Goal: Task Accomplishment & Management: Use online tool/utility

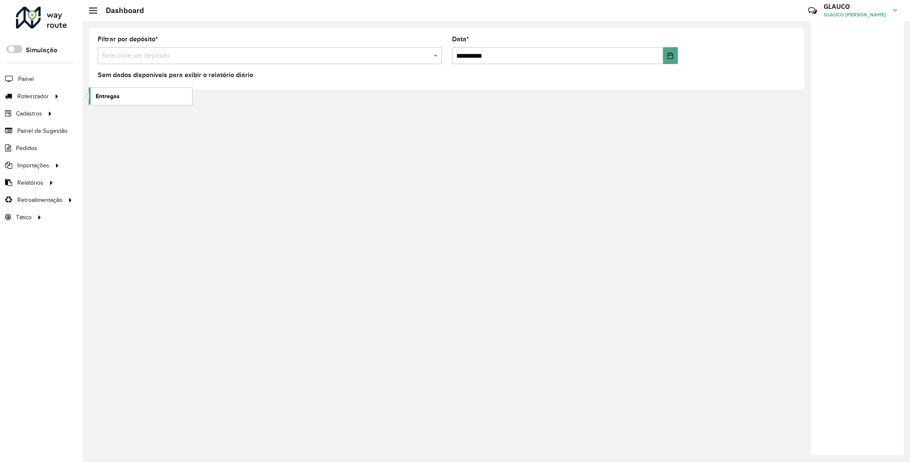
click at [107, 97] on span "Entregas" at bounding box center [108, 96] width 24 height 9
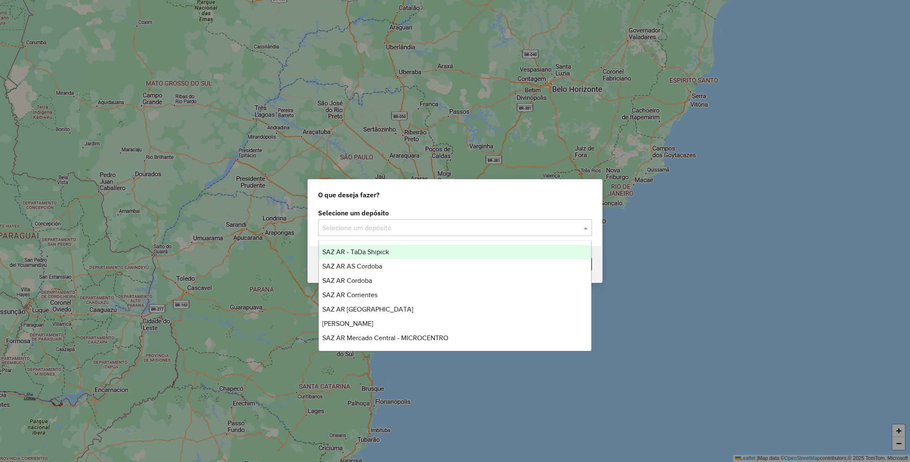
click at [425, 225] on input "text" at bounding box center [446, 228] width 249 height 10
type input "**"
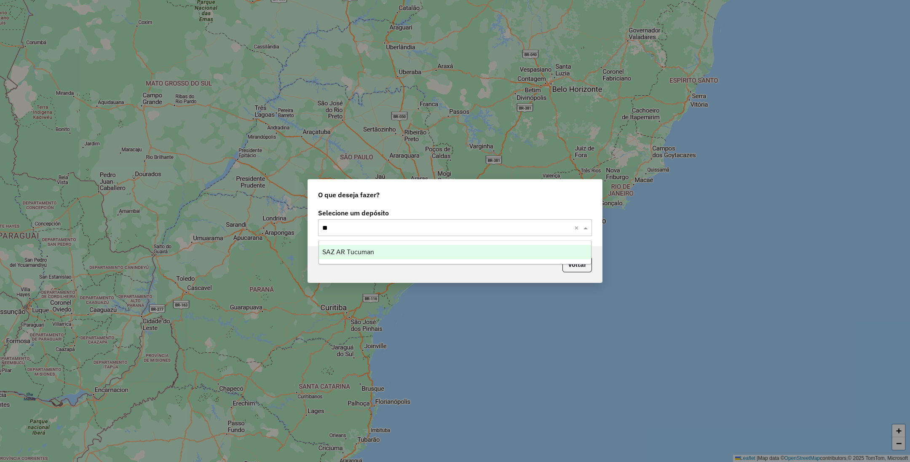
click at [364, 248] on span "SAZ AR Tucuman" at bounding box center [348, 251] width 52 height 7
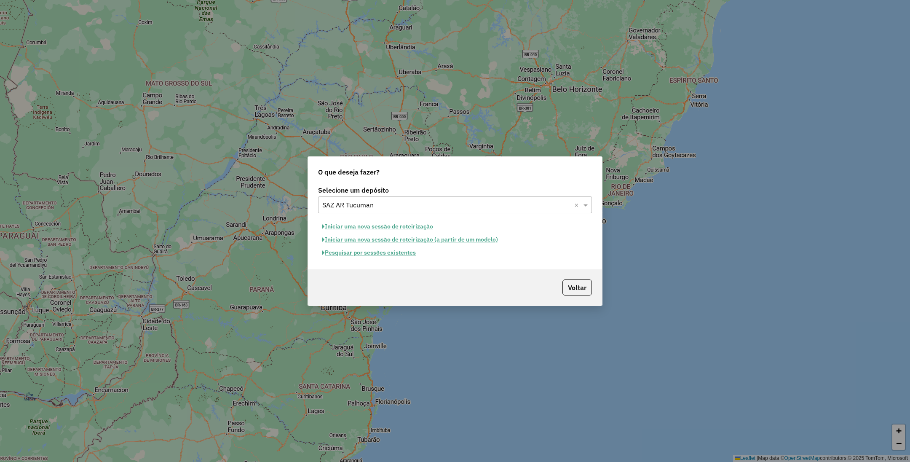
click at [373, 253] on button "Pesquisar por sessões existentes" at bounding box center [369, 252] width 102 height 13
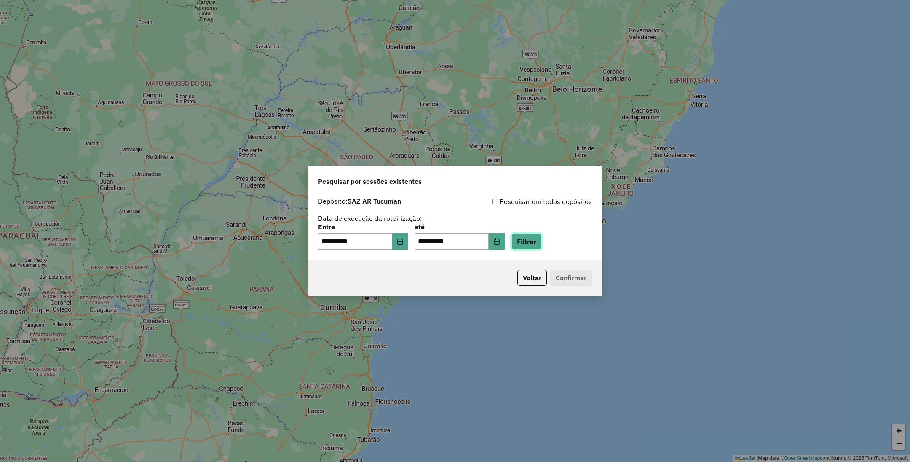
click at [541, 238] on button "Filtrar" at bounding box center [526, 241] width 30 height 16
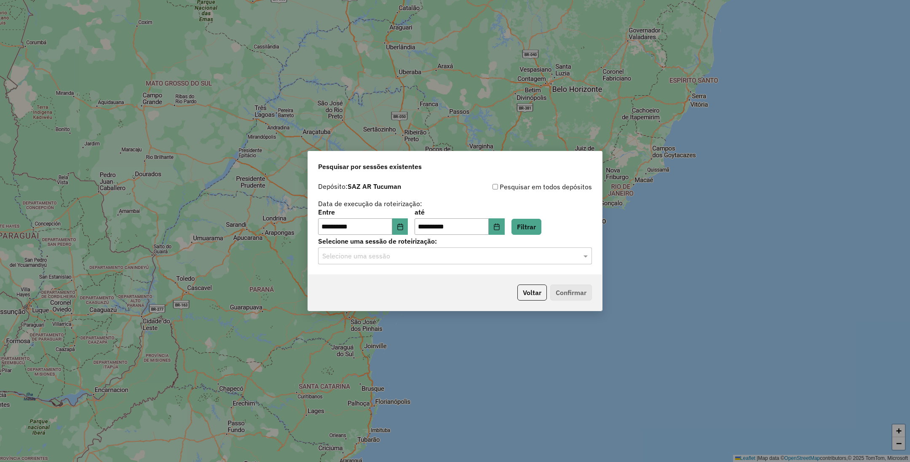
click at [436, 262] on div "Selecione uma sessão" at bounding box center [455, 255] width 274 height 17
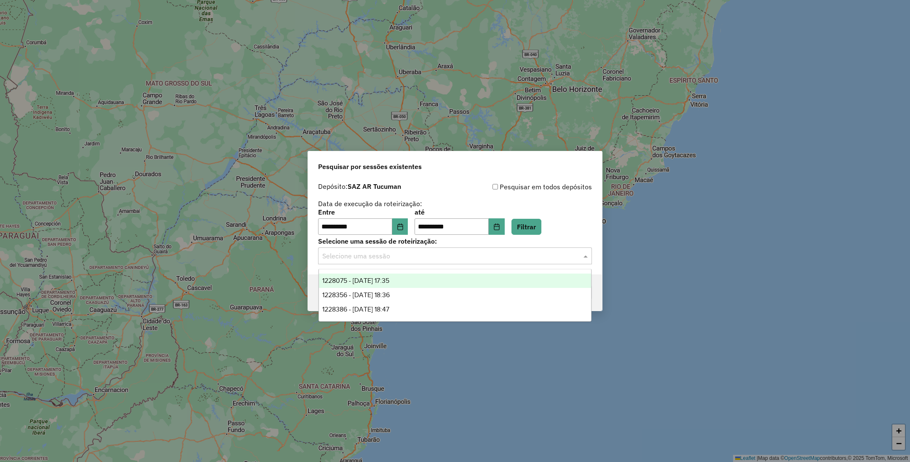
click at [389, 281] on span "1228075 - 12/08/2025 17:35" at bounding box center [355, 280] width 67 height 7
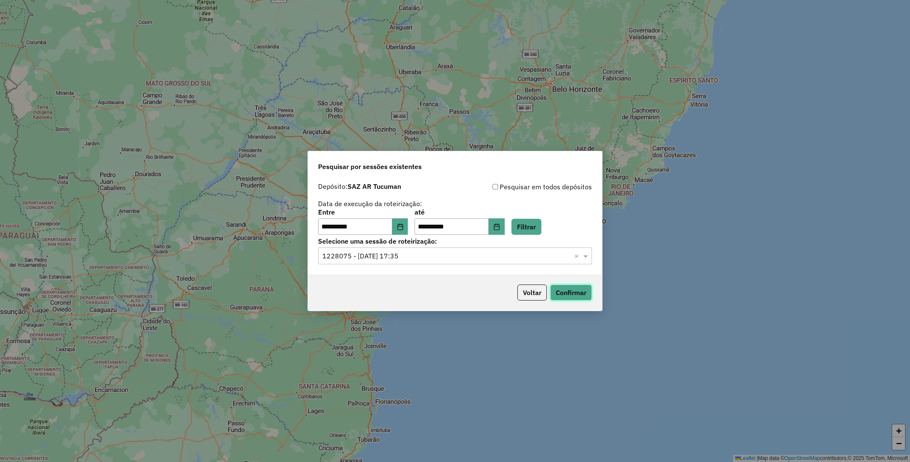
click at [578, 289] on button "Confirmar" at bounding box center [571, 292] width 42 height 16
click at [482, 253] on input "text" at bounding box center [446, 256] width 249 height 10
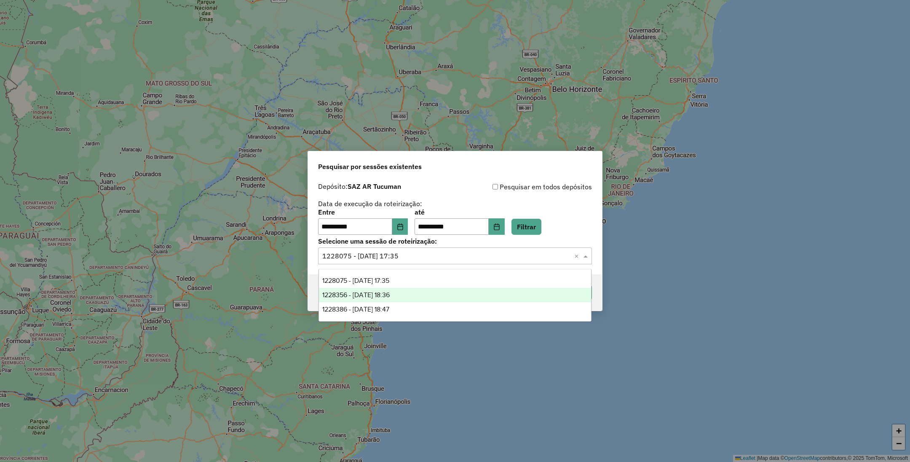
click at [407, 295] on div "1228356 - 12/08/2025 18:36" at bounding box center [455, 295] width 273 height 14
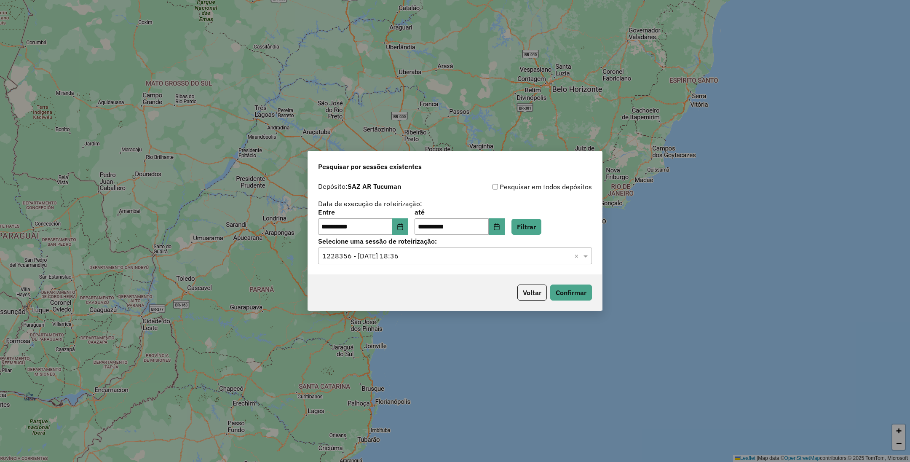
click at [578, 282] on div "Voltar Confirmar" at bounding box center [455, 292] width 294 height 36
click at [578, 287] on button "Confirmar" at bounding box center [571, 292] width 42 height 16
click at [498, 260] on input "text" at bounding box center [446, 256] width 249 height 10
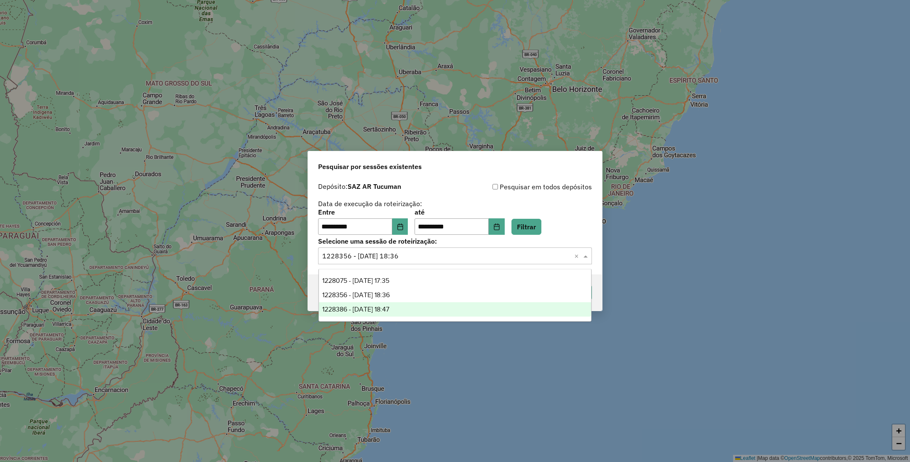
click at [426, 307] on div "1228386 - 12/08/2025 18:47" at bounding box center [455, 309] width 273 height 14
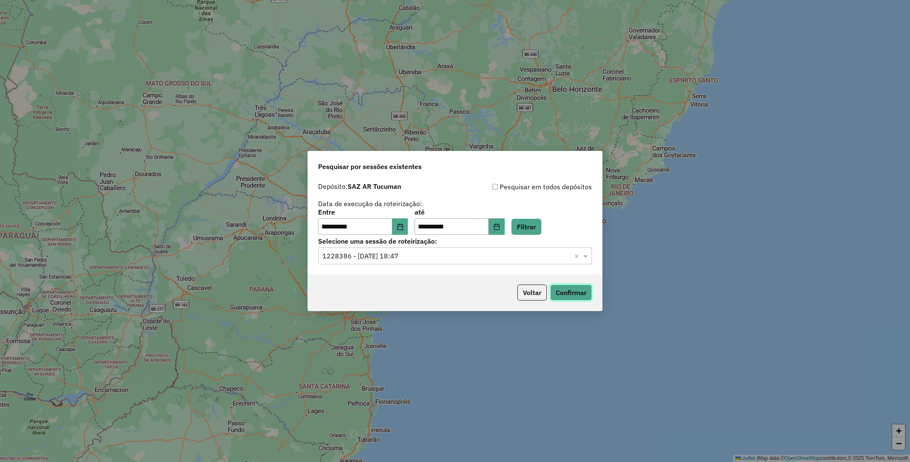
click at [567, 292] on button "Confirmar" at bounding box center [571, 292] width 42 height 16
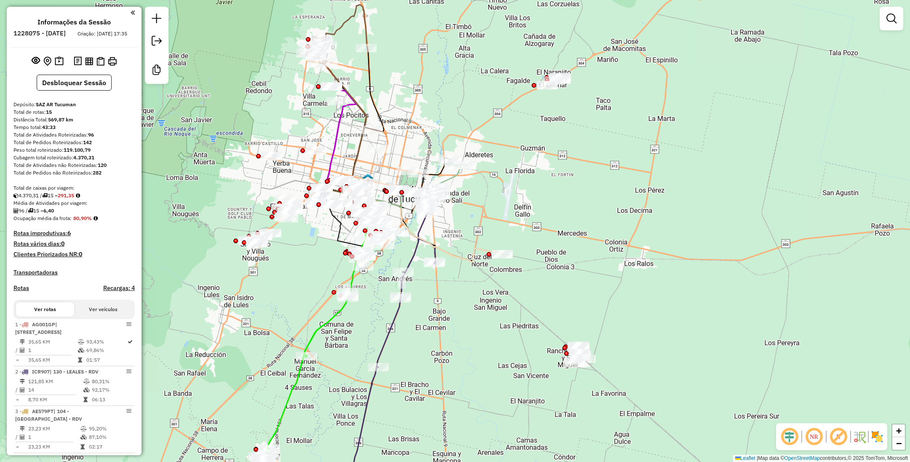
click at [878, 434] on img at bounding box center [876, 436] width 13 height 13
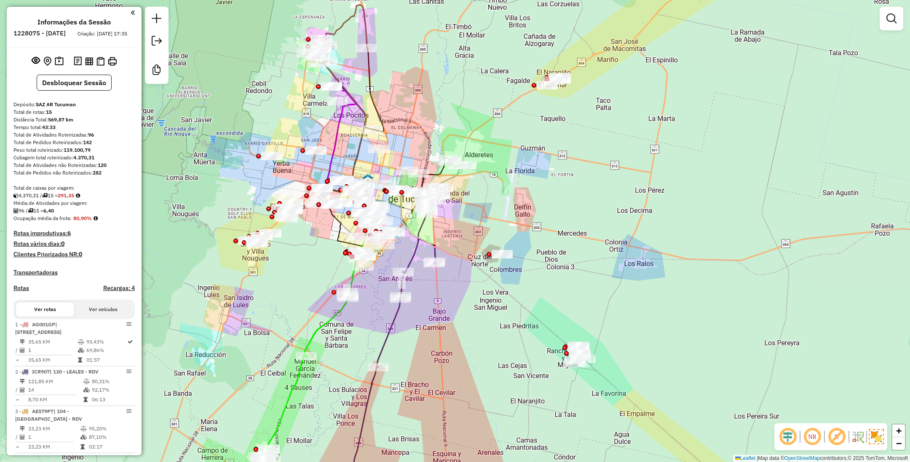
click at [483, 255] on div "Janela de atendimento Grade de atendimento Capacidade Transportadoras Veículos …" at bounding box center [455, 231] width 910 height 462
click at [506, 258] on div at bounding box center [502, 254] width 21 height 8
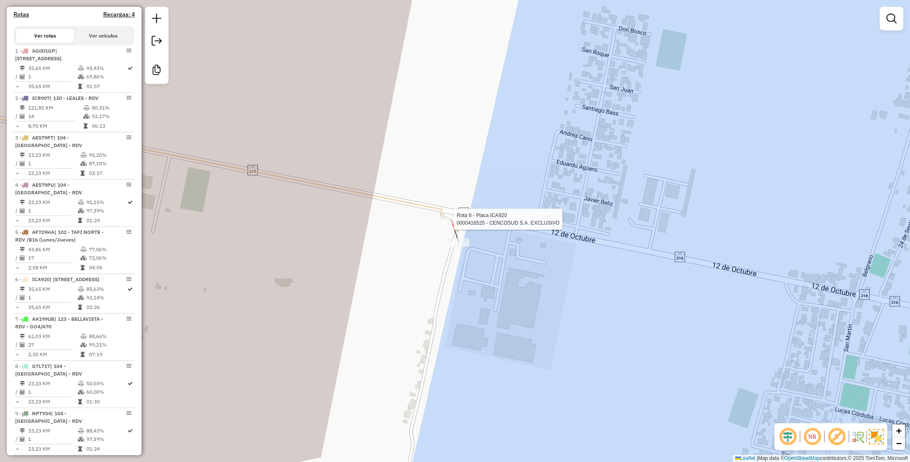
select select "**********"
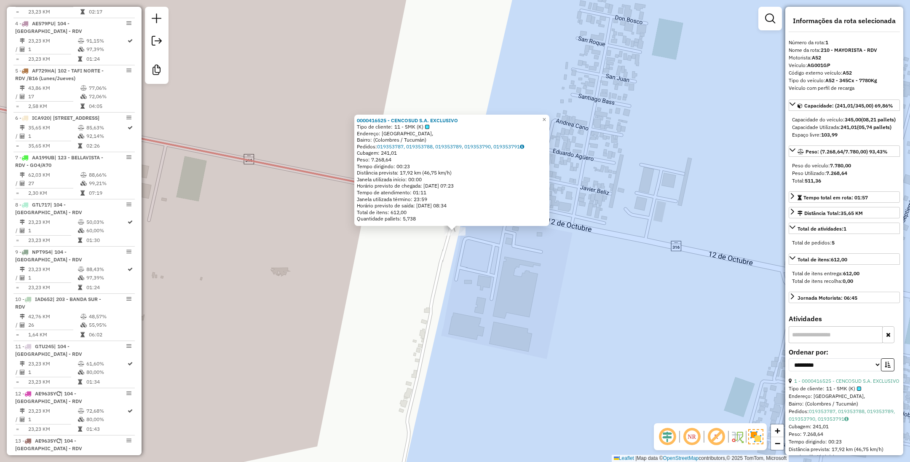
scroll to position [320, 0]
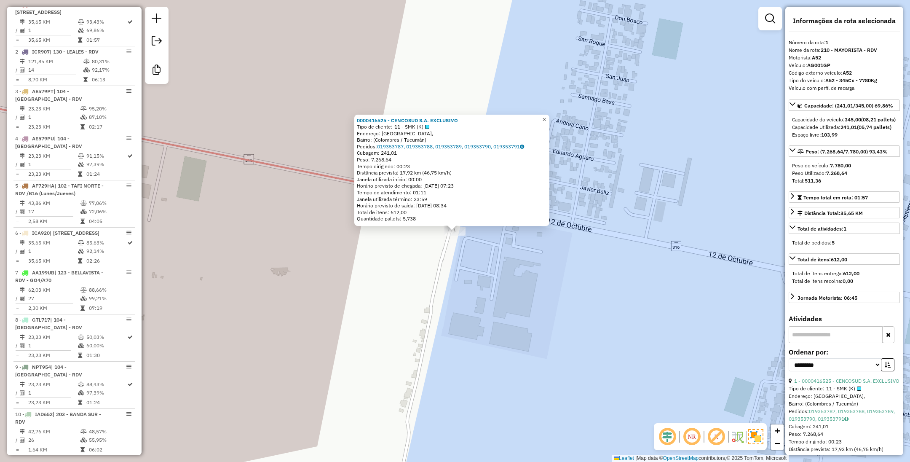
click at [546, 116] on span "×" at bounding box center [544, 119] width 4 height 7
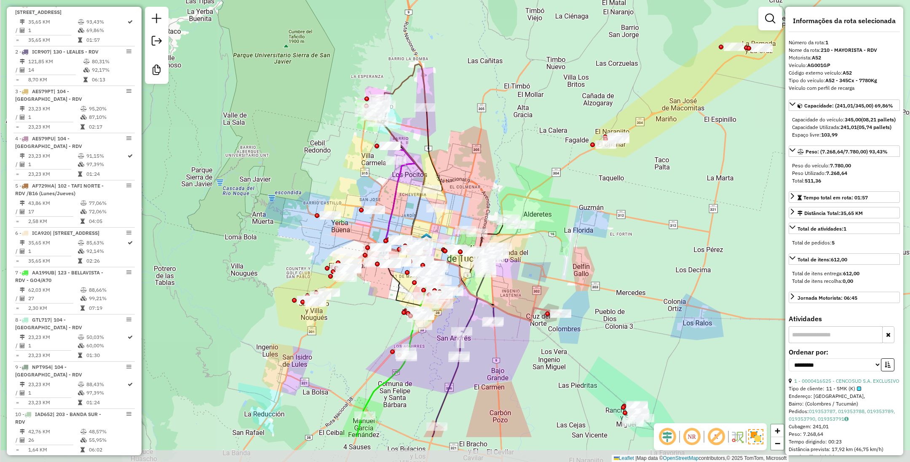
drag, startPoint x: 459, startPoint y: 343, endPoint x: 563, endPoint y: 272, distance: 125.8
click at [563, 272] on div "Janela de atendimento Grade de atendimento Capacidade Transportadoras Veículos …" at bounding box center [455, 231] width 910 height 462
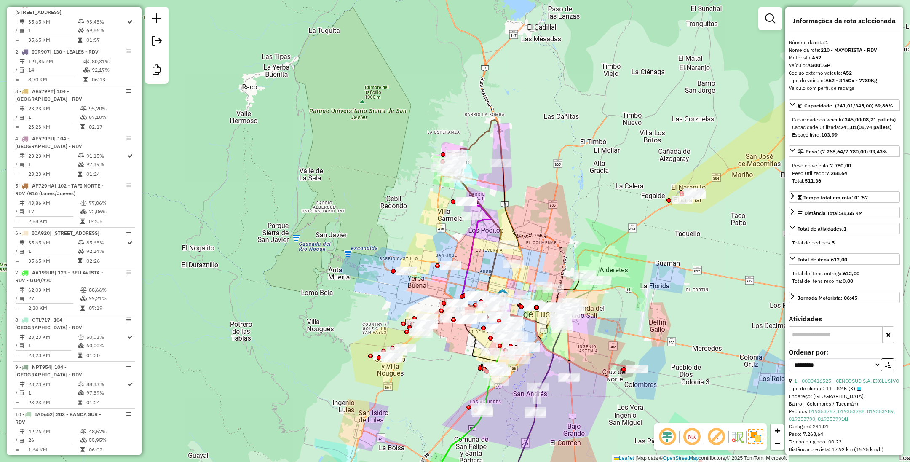
drag, startPoint x: 553, startPoint y: 237, endPoint x: 556, endPoint y: 176, distance: 61.2
click at [556, 176] on div "Janela de atendimento Grade de atendimento Capacidade Transportadoras Veículos …" at bounding box center [455, 231] width 910 height 462
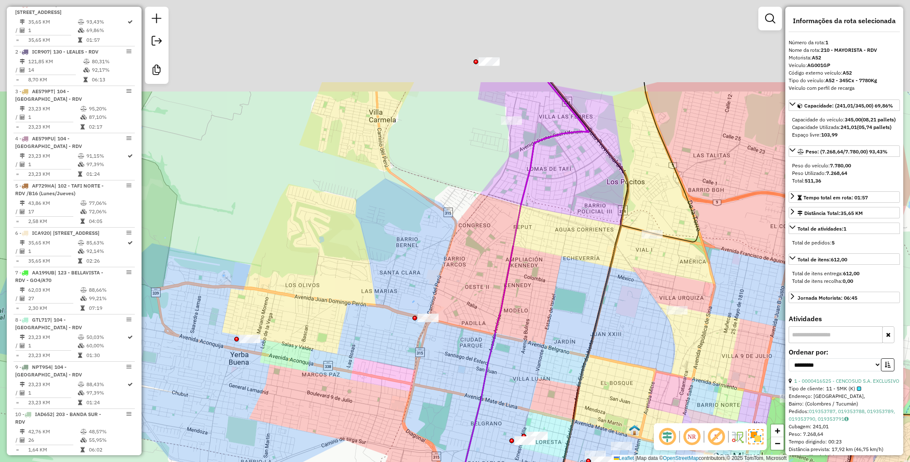
drag, startPoint x: 465, startPoint y: 142, endPoint x: 468, endPoint y: 364, distance: 222.5
click at [468, 364] on div "Janela de atendimento Grade de atendimento Capacidade Transportadoras Veículos …" at bounding box center [455, 231] width 910 height 462
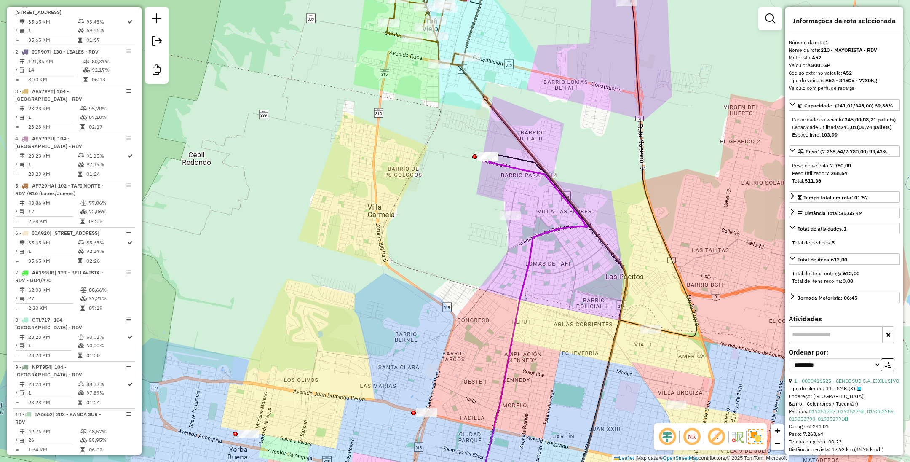
drag, startPoint x: 592, startPoint y: 71, endPoint x: 567, endPoint y: 209, distance: 139.6
click at [567, 208] on div "Janela de atendimento Grade de atendimento Capacidade Transportadoras Veículos …" at bounding box center [455, 231] width 910 height 462
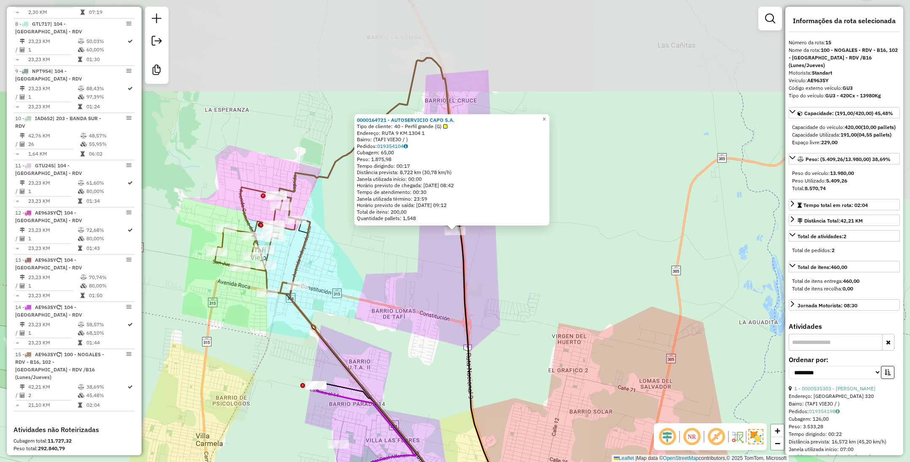
scroll to position [766, 0]
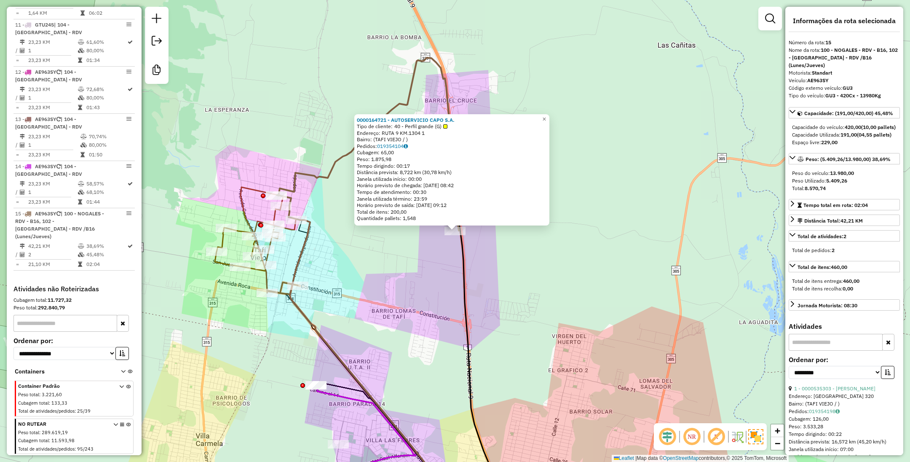
click at [550, 110] on div "0000164721 - AUTOSERVICIO CAPO S.A. Tipo de cliente: 40 - Perfil grande (G) End…" at bounding box center [455, 231] width 910 height 462
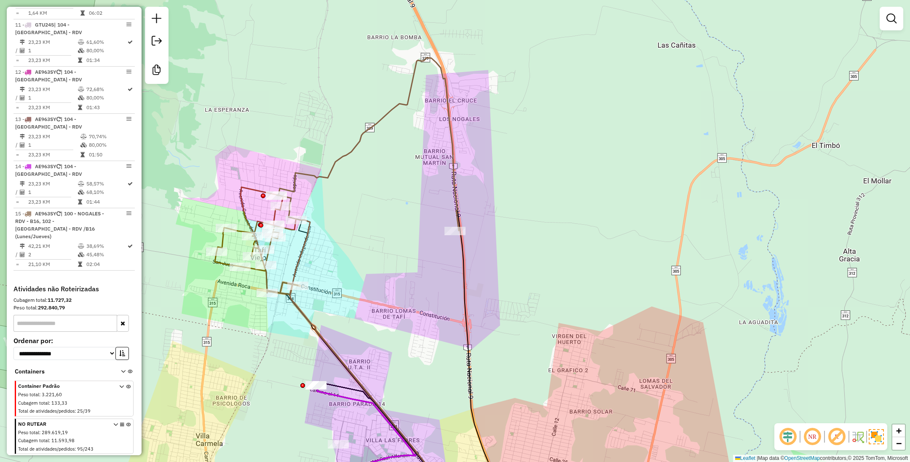
click at [453, 160] on icon at bounding box center [367, 144] width 182 height 173
select select "**********"
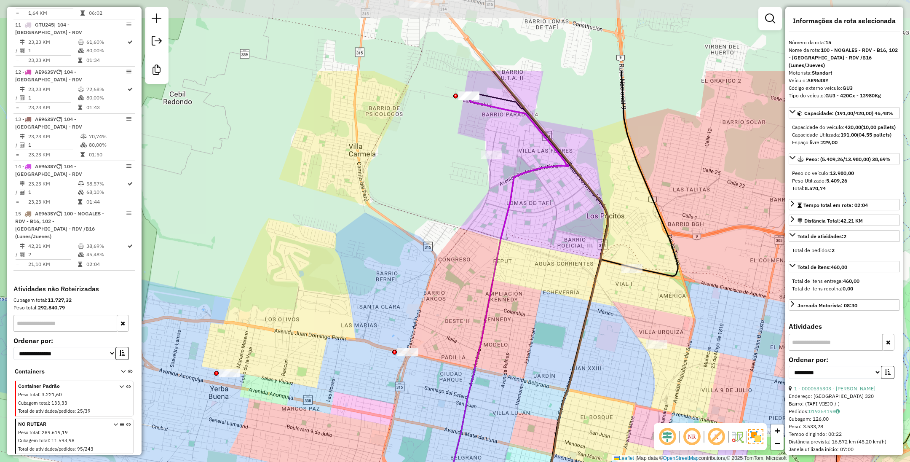
drag, startPoint x: 484, startPoint y: 230, endPoint x: 477, endPoint y: 335, distance: 105.6
click at [477, 335] on div "Janela de atendimento Grade de atendimento Capacidade Transportadoras Veículos …" at bounding box center [455, 231] width 910 height 462
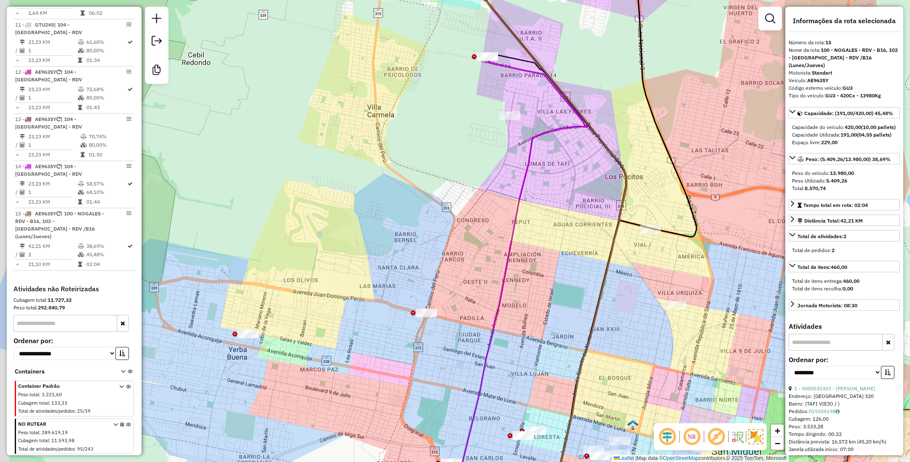
drag, startPoint x: 467, startPoint y: 291, endPoint x: 506, endPoint y: 162, distance: 134.7
click at [506, 162] on div "Janela de atendimento Grade de atendimento Capacidade Transportadoras Veículos …" at bounding box center [455, 231] width 910 height 462
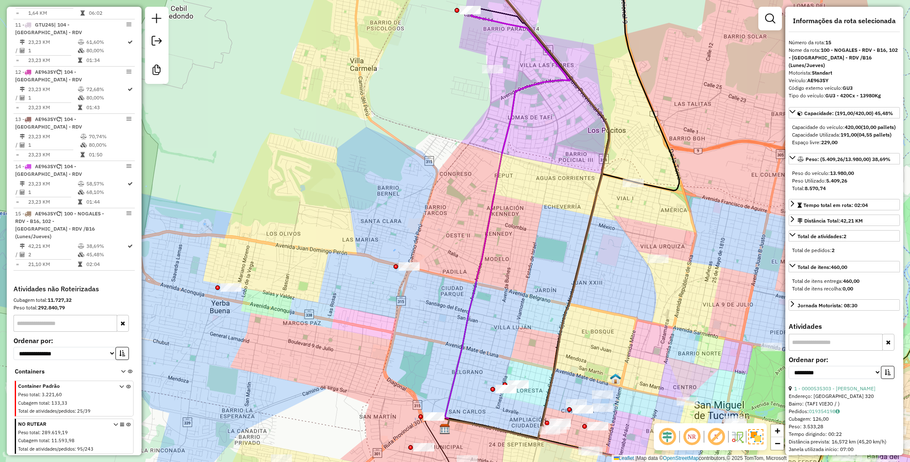
drag, startPoint x: 459, startPoint y: 209, endPoint x: 435, endPoint y: 238, distance: 37.7
click at [435, 238] on div "Janela de atendimento Grade de atendimento Capacidade Transportadoras Veículos …" at bounding box center [455, 231] width 910 height 462
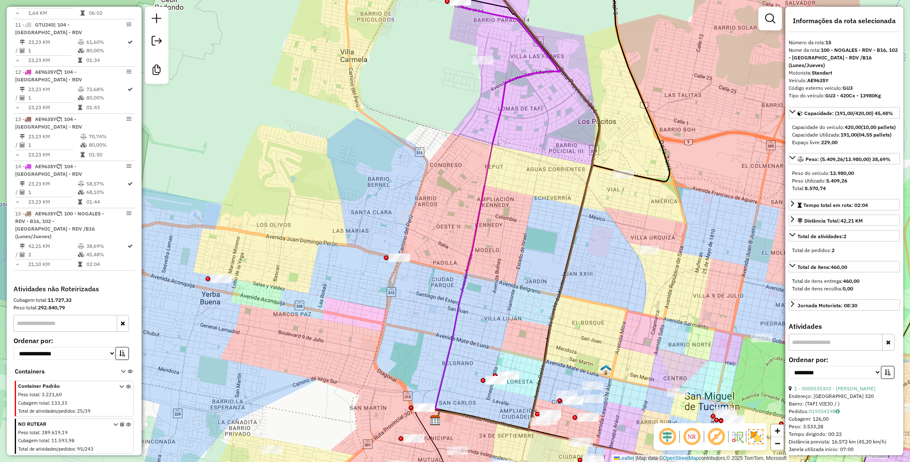
drag, startPoint x: 435, startPoint y: 246, endPoint x: 414, endPoint y: 246, distance: 21.5
click at [414, 246] on div "Janela de atendimento Grade de atendimento Capacidade Transportadoras Veículos …" at bounding box center [455, 231] width 910 height 462
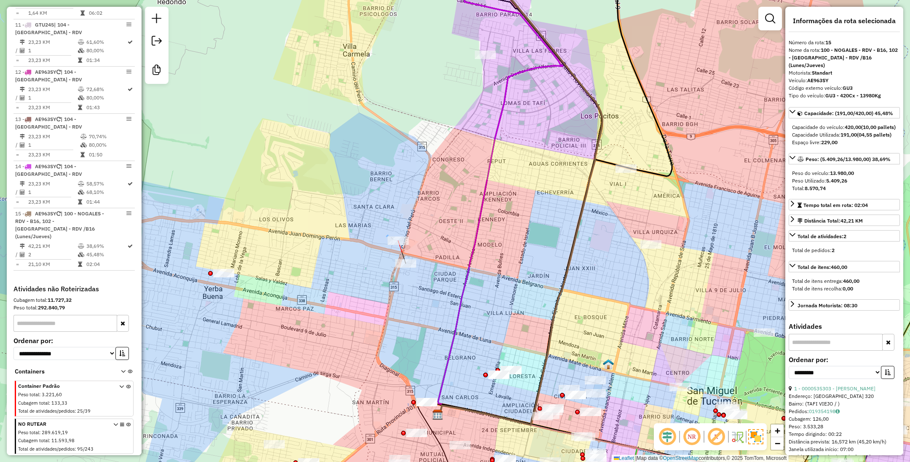
click at [396, 245] on div at bounding box center [398, 240] width 21 height 8
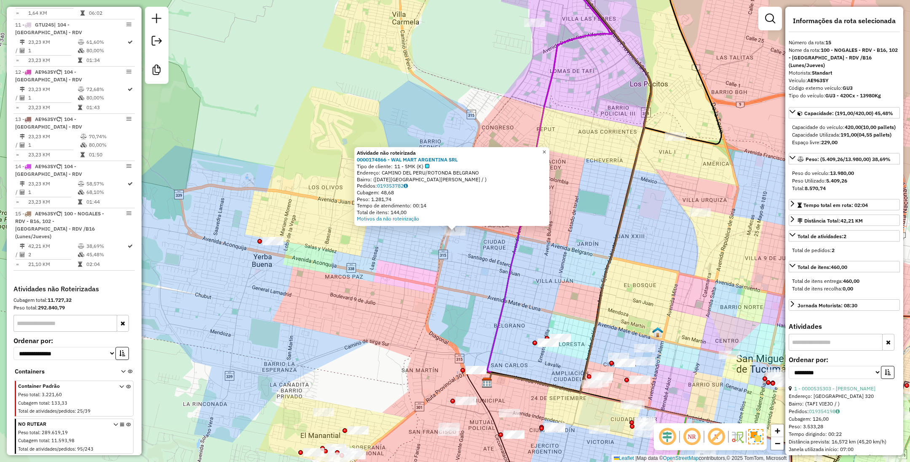
click at [546, 150] on span "×" at bounding box center [544, 151] width 4 height 7
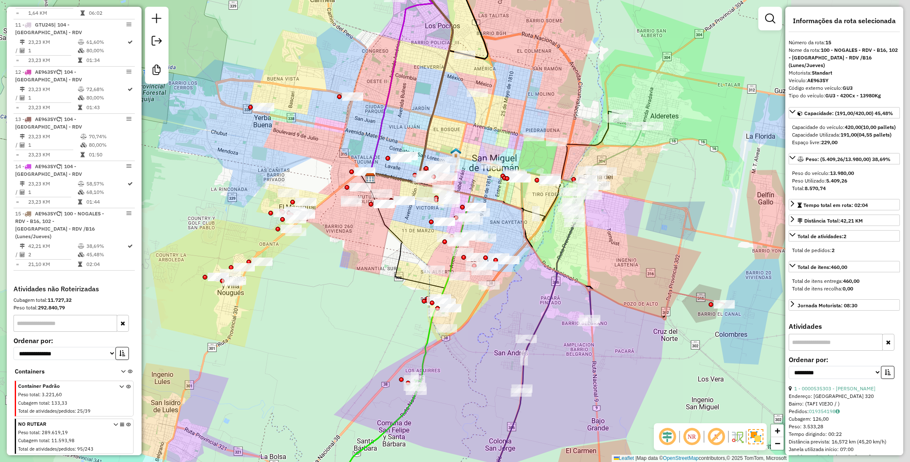
drag, startPoint x: 535, startPoint y: 315, endPoint x: 367, endPoint y: 297, distance: 168.6
click at [367, 297] on div "Janela de atendimento Grade de atendimento Capacidade Transportadoras Veículos …" at bounding box center [455, 231] width 910 height 462
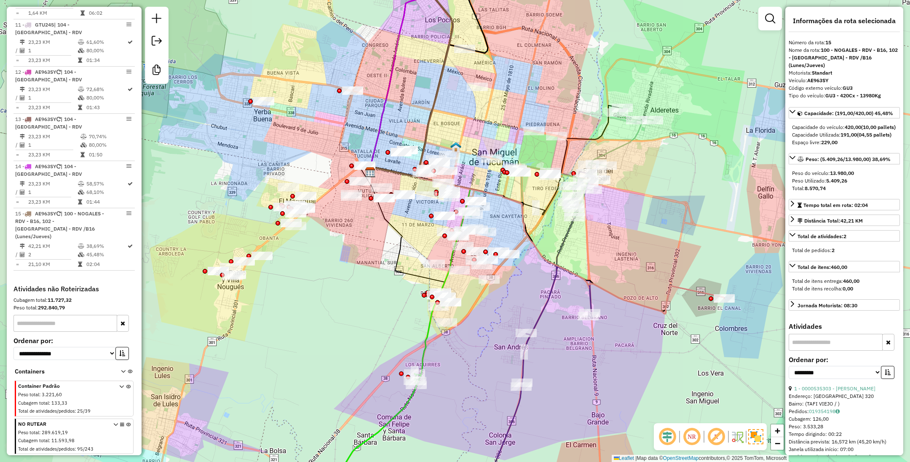
drag, startPoint x: 379, startPoint y: 308, endPoint x: 379, endPoint y: 302, distance: 5.9
click at [379, 302] on div "Janela de atendimento Grade de atendimento Capacidade Transportadoras Veículos …" at bounding box center [455, 231] width 910 height 462
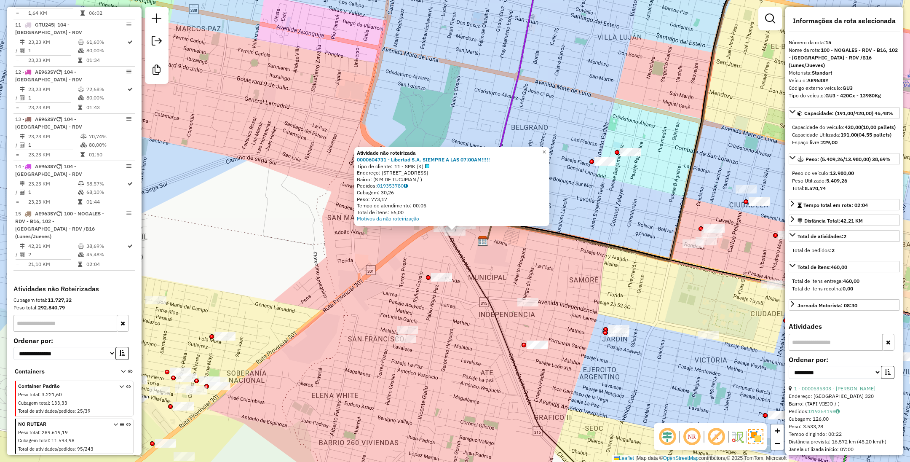
click at [442, 232] on div at bounding box center [444, 227] width 21 height 8
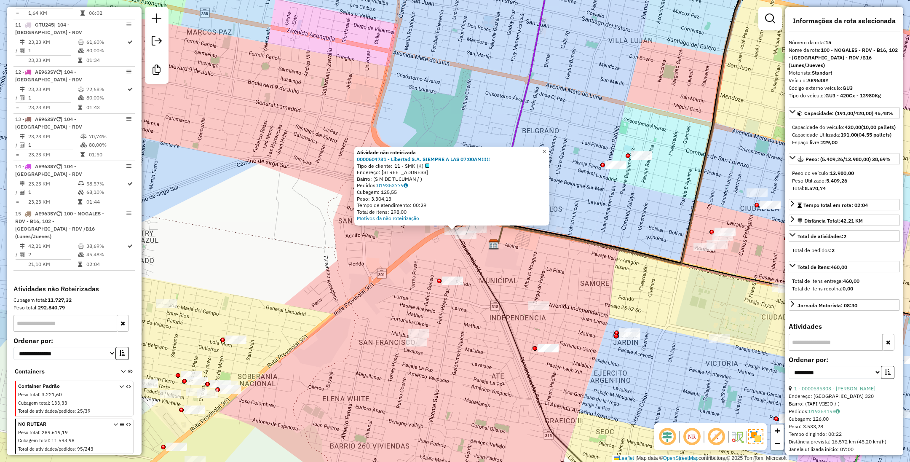
click at [546, 152] on span "×" at bounding box center [544, 151] width 4 height 7
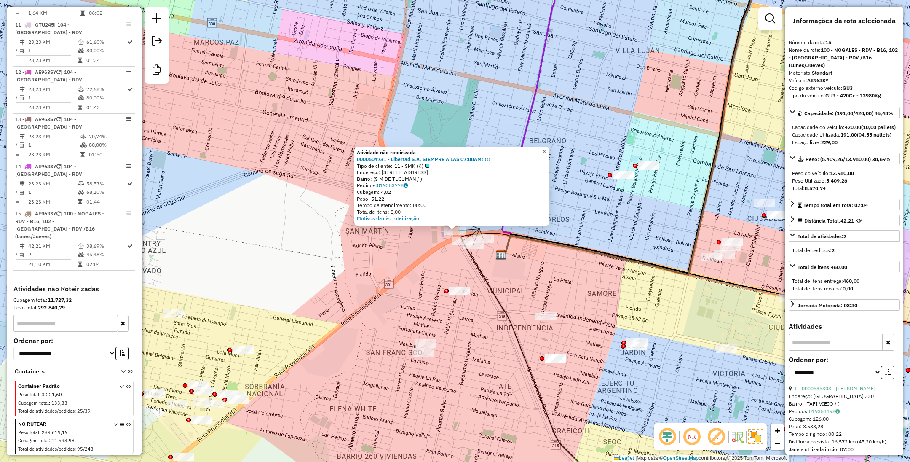
click at [546, 151] on span "×" at bounding box center [544, 151] width 4 height 7
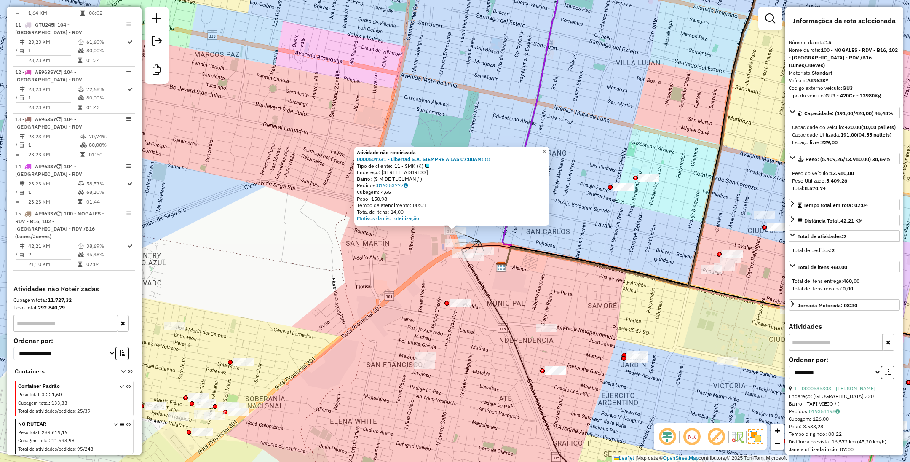
click at [546, 148] on span "×" at bounding box center [544, 151] width 4 height 7
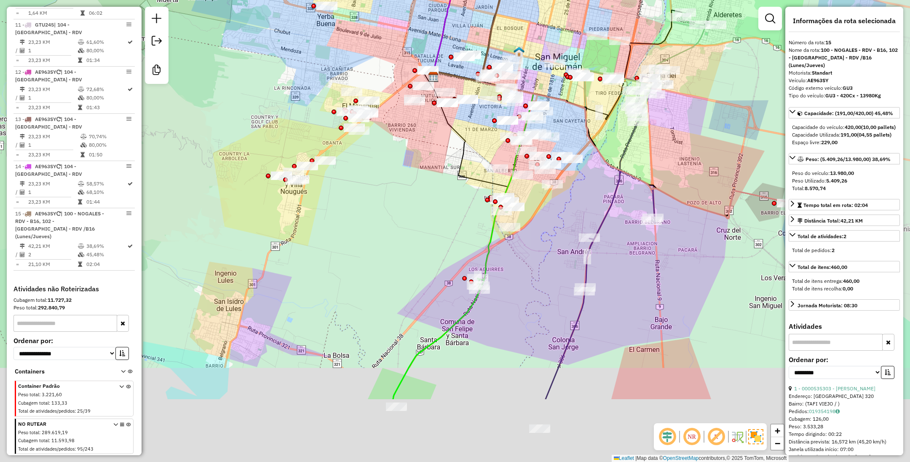
drag, startPoint x: 507, startPoint y: 265, endPoint x: 434, endPoint y: 132, distance: 151.6
click at [434, 132] on div "Janela de atendimento Grade de atendimento Capacidade Transportadoras Veículos …" at bounding box center [455, 231] width 910 height 462
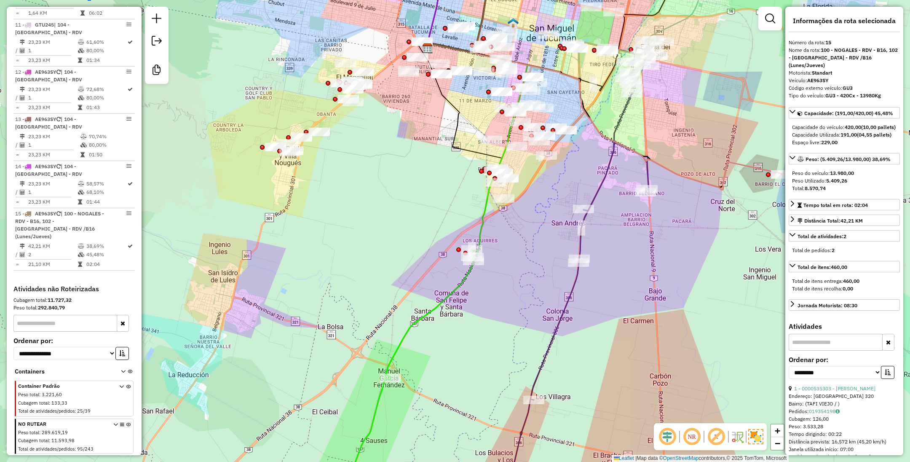
click at [484, 224] on icon at bounding box center [457, 210] width 142 height 335
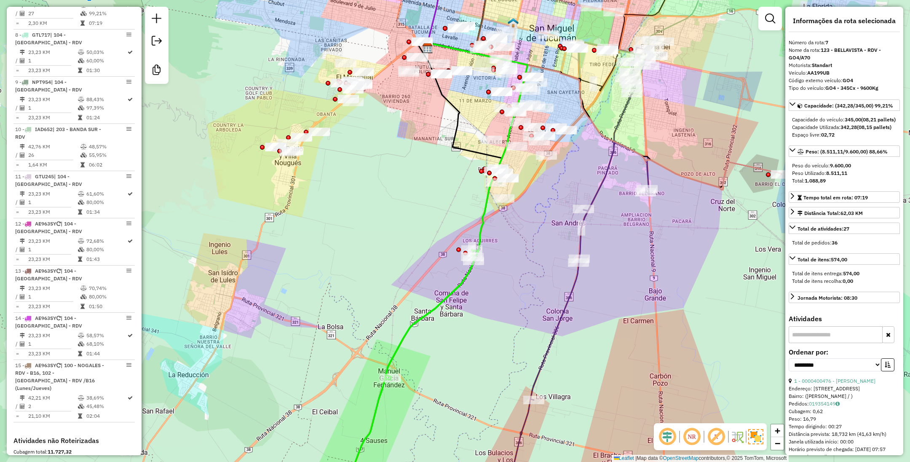
scroll to position [596, 0]
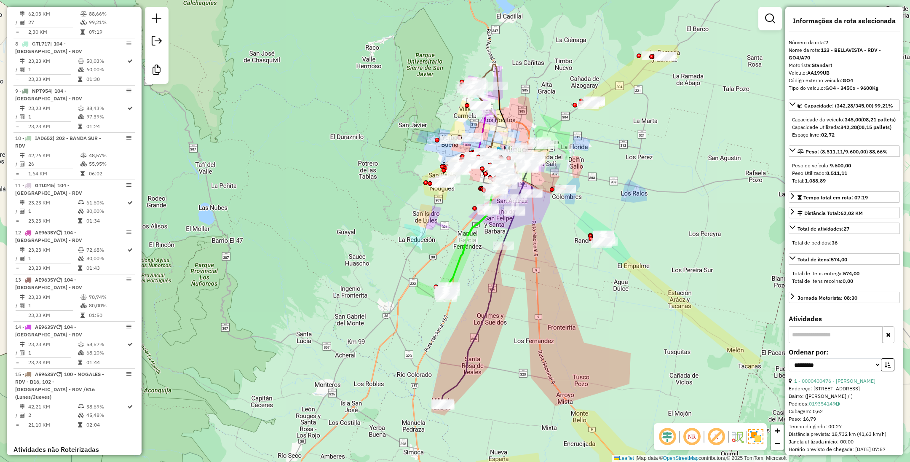
click at [507, 224] on icon at bounding box center [487, 281] width 91 height 247
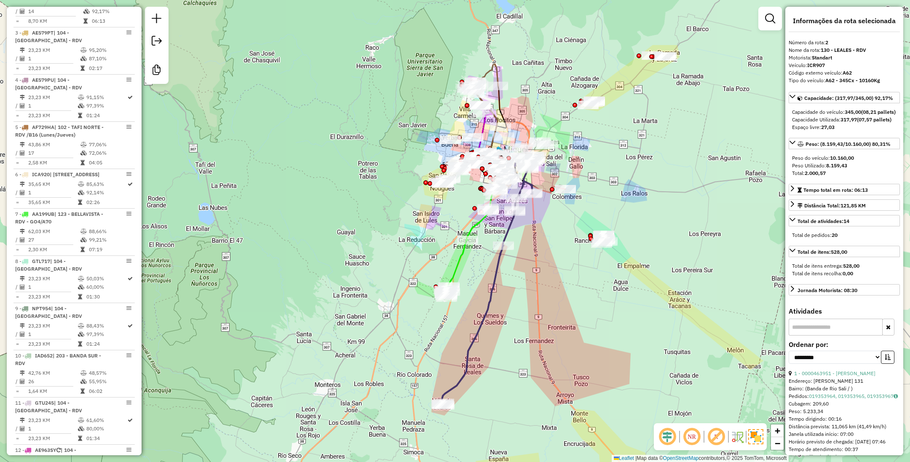
scroll to position [367, 0]
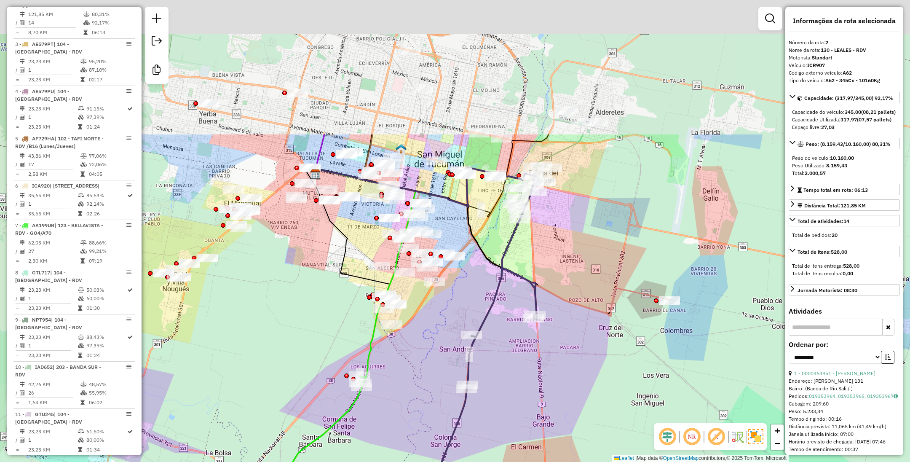
drag, startPoint x: 542, startPoint y: 186, endPoint x: 516, endPoint y: 368, distance: 183.9
click at [516, 368] on div "Janela de atendimento Grade de atendimento Capacidade Transportadoras Veículos …" at bounding box center [455, 231] width 910 height 462
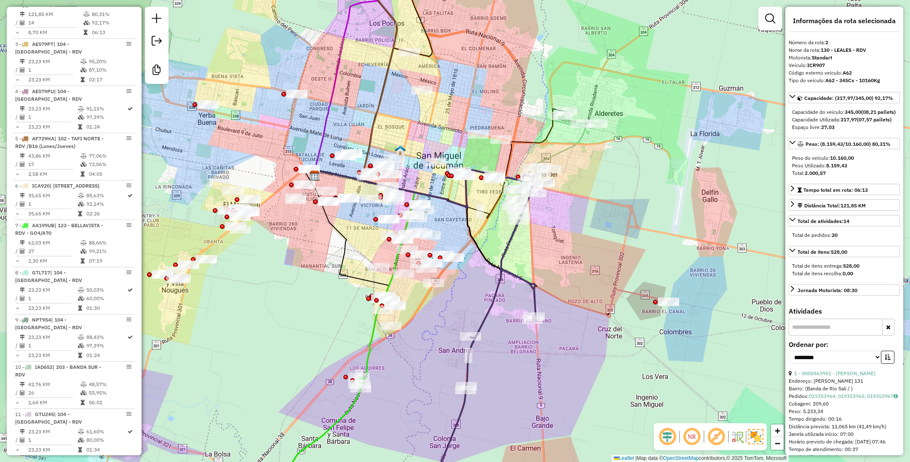
click at [564, 151] on icon at bounding box center [554, 166] width 85 height 110
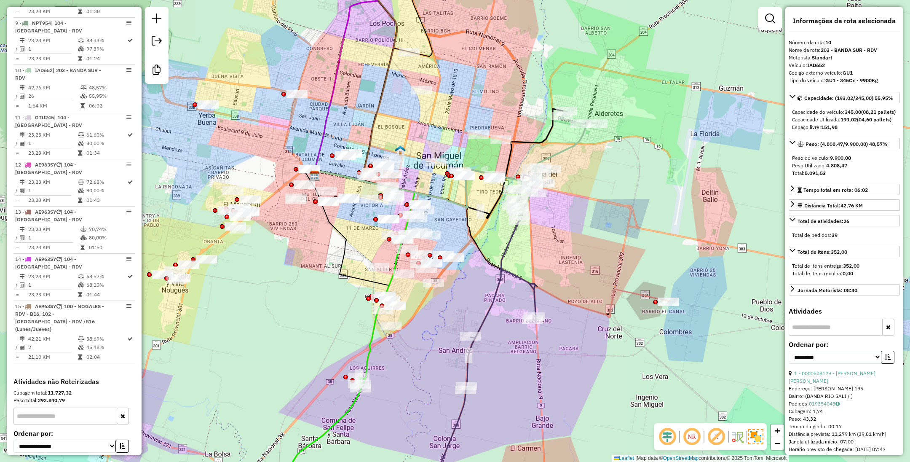
scroll to position [738, 0]
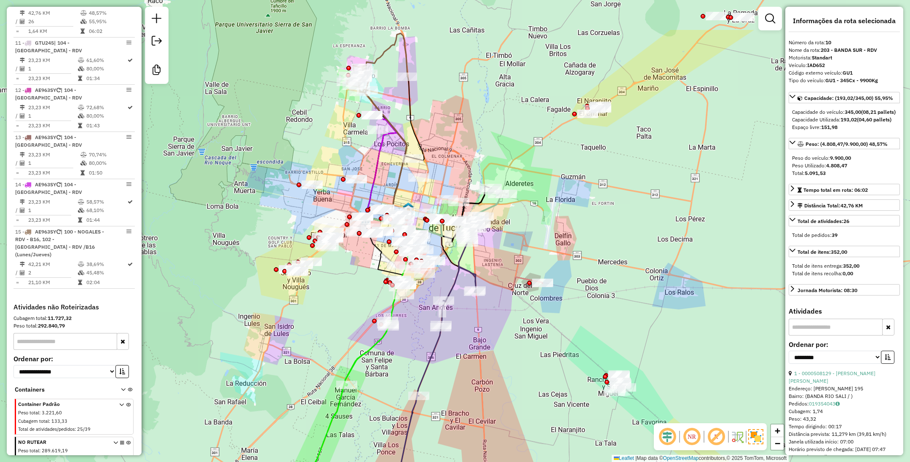
drag, startPoint x: 640, startPoint y: 124, endPoint x: 580, endPoint y: 222, distance: 114.6
click at [580, 222] on div "Janela de atendimento Grade de atendimento Capacidade Transportadoras Veículos …" at bounding box center [455, 231] width 910 height 462
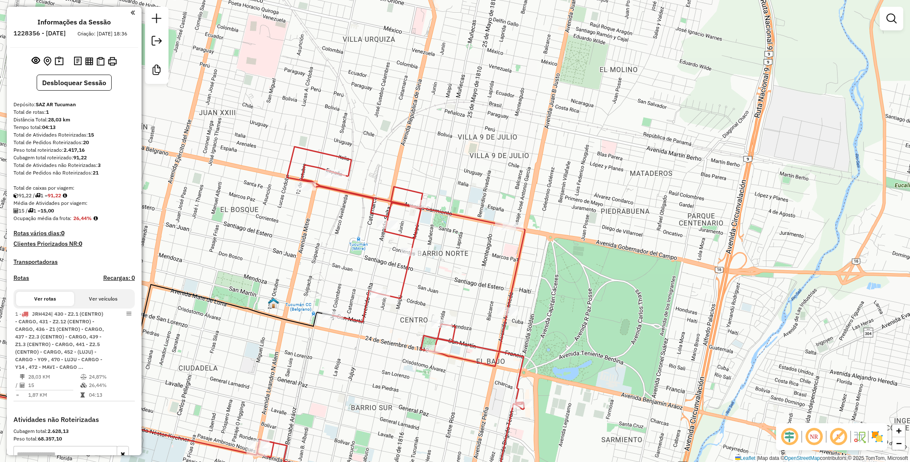
click at [514, 271] on icon at bounding box center [391, 327] width 268 height 361
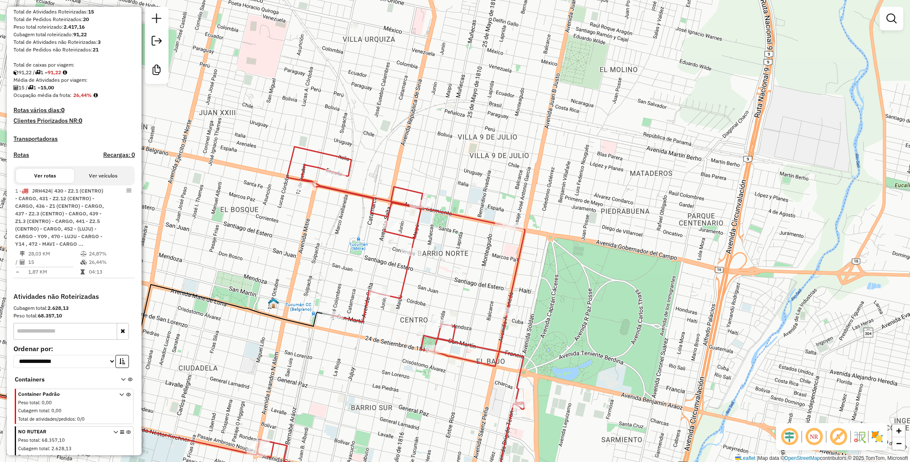
select select "**********"
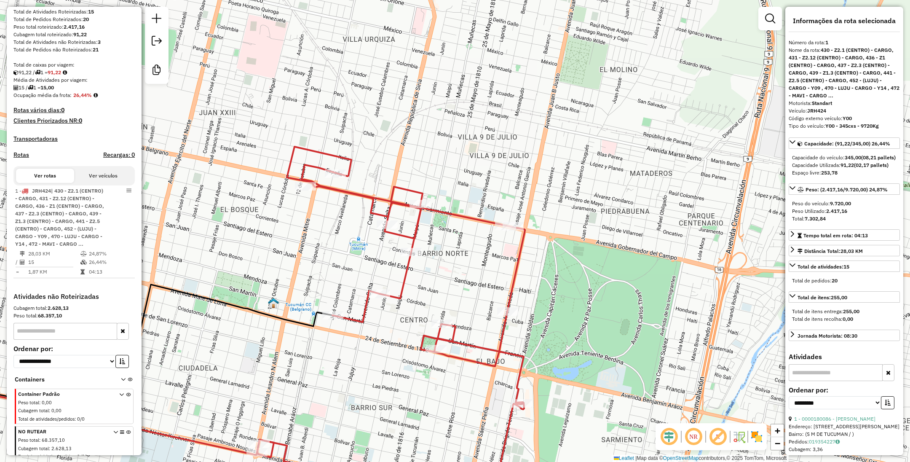
scroll to position [147, 0]
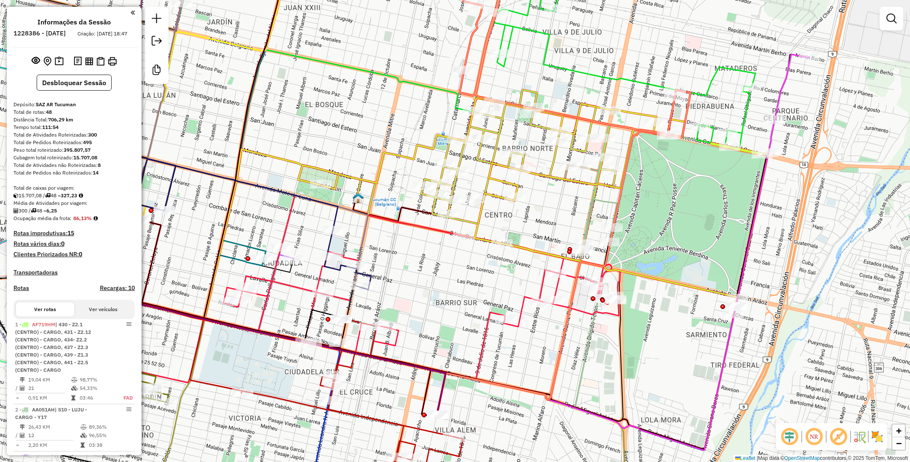
click at [454, 181] on icon at bounding box center [518, 171] width 195 height 162
select select "**********"
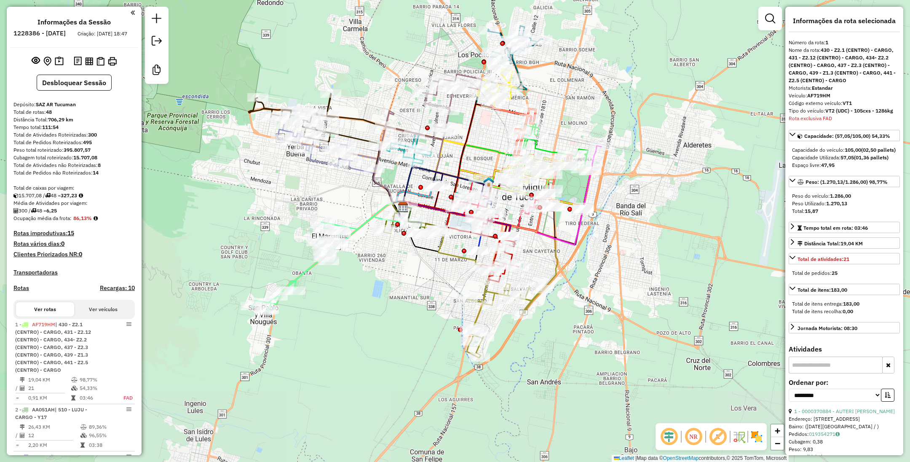
drag, startPoint x: 592, startPoint y: 186, endPoint x: 640, endPoint y: 83, distance: 113.3
click at [640, 83] on div "Janela de atendimento Grade de atendimento Capacidade Transportadoras Veículos …" at bounding box center [455, 231] width 910 height 462
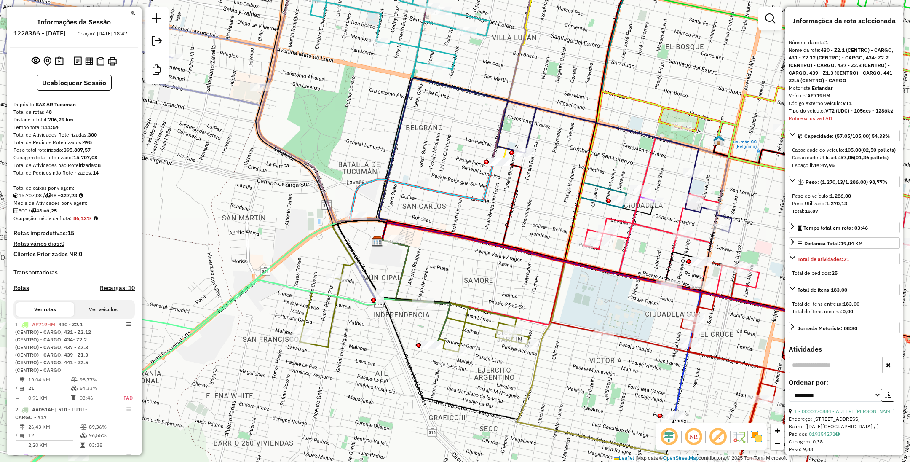
click at [364, 181] on icon at bounding box center [425, 190] width 150 height 59
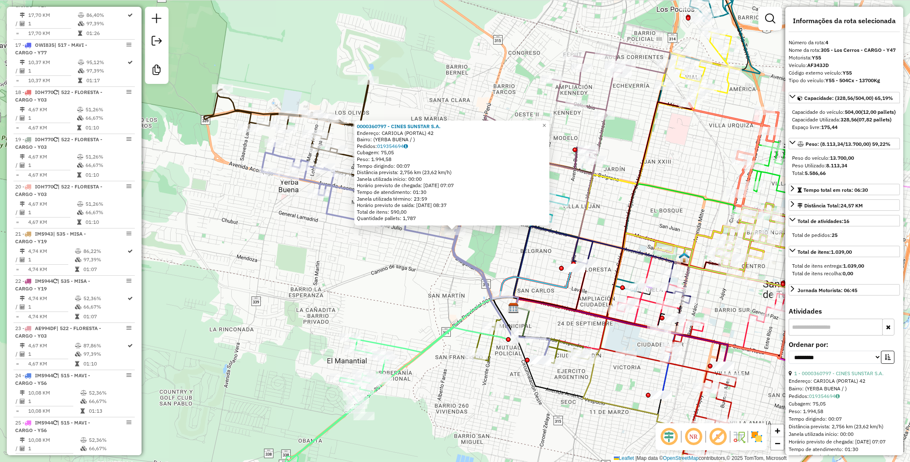
scroll to position [500, 0]
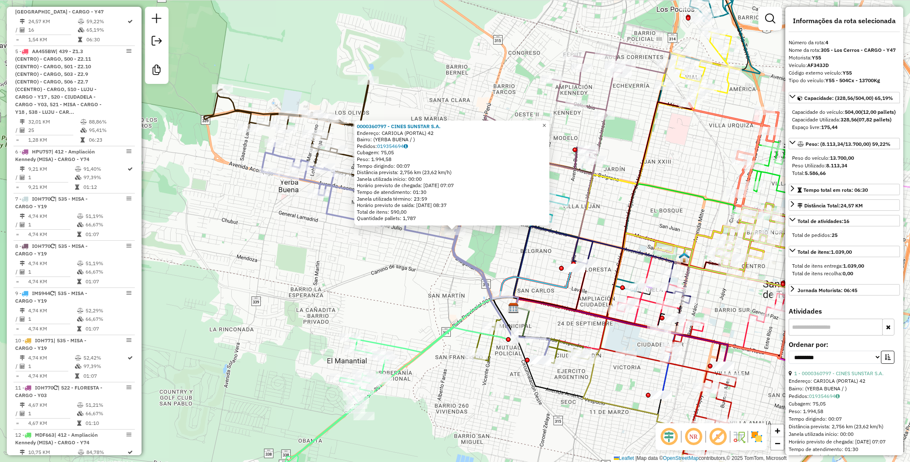
click at [546, 123] on span "×" at bounding box center [544, 125] width 4 height 7
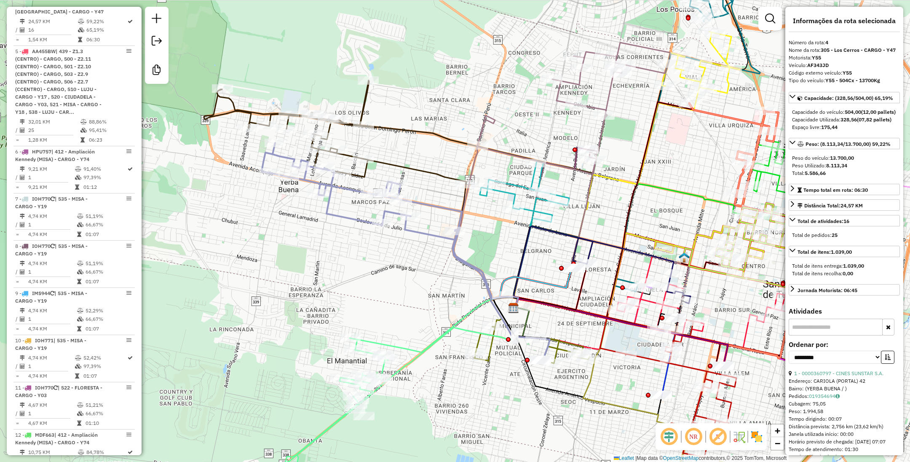
click at [363, 106] on icon at bounding box center [398, 171] width 389 height 183
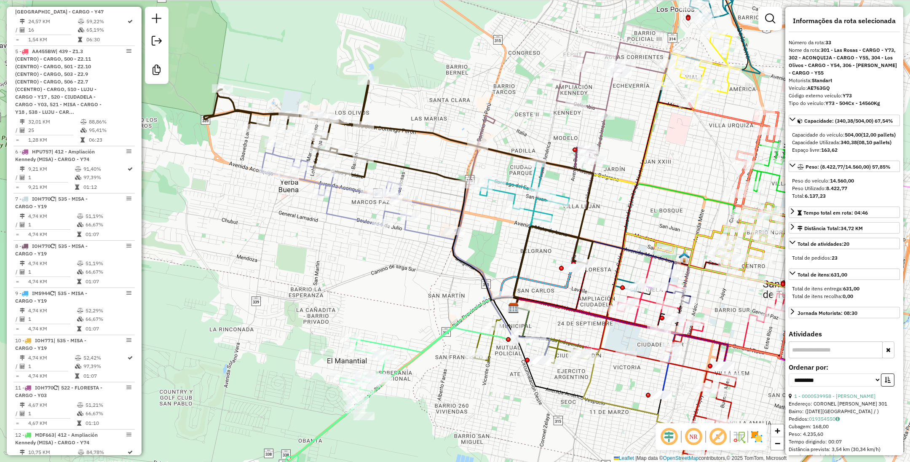
scroll to position [1940, 0]
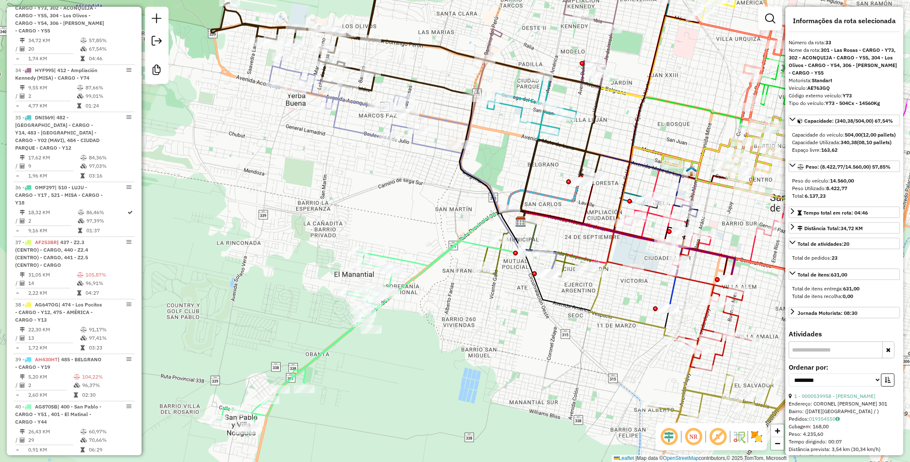
drag, startPoint x: 491, startPoint y: 249, endPoint x: 498, endPoint y: 163, distance: 86.7
click at [498, 163] on div "Janela de atendimento Grade de atendimento Capacidade Transportadoras Veículos …" at bounding box center [455, 231] width 910 height 462
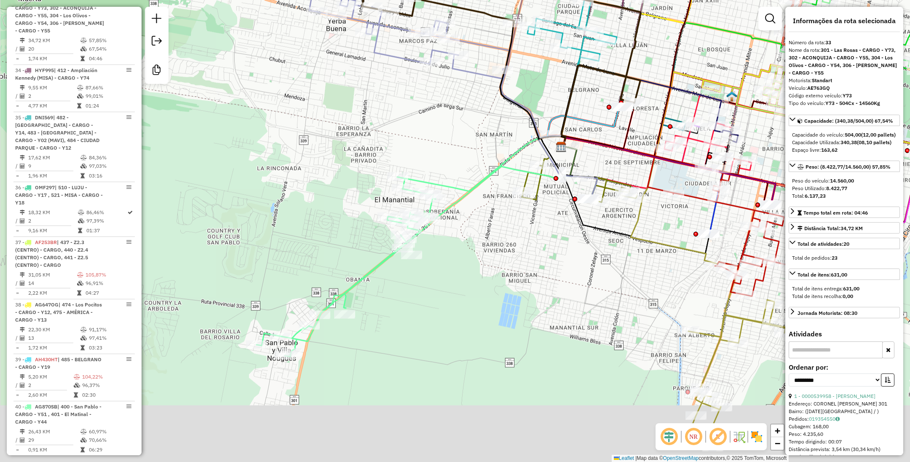
drag, startPoint x: 488, startPoint y: 150, endPoint x: 502, endPoint y: 125, distance: 28.8
click at [502, 125] on div "Janela de atendimento Grade de atendimento Capacidade Transportadoras Veículos …" at bounding box center [455, 231] width 910 height 462
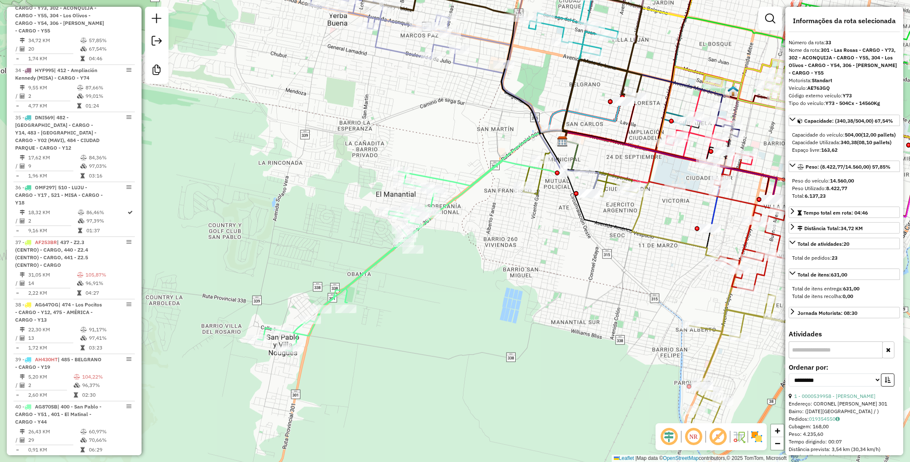
click at [375, 260] on icon at bounding box center [428, 256] width 341 height 190
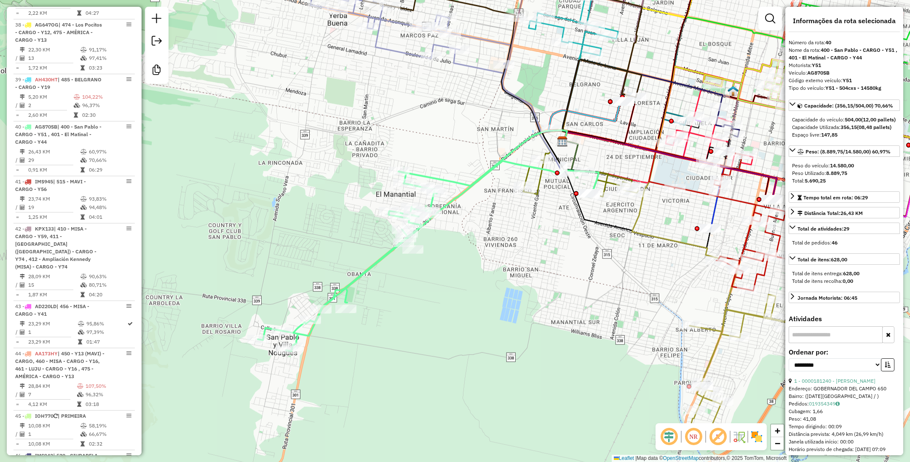
scroll to position [2339, 0]
